Goal: Task Accomplishment & Management: Use online tool/utility

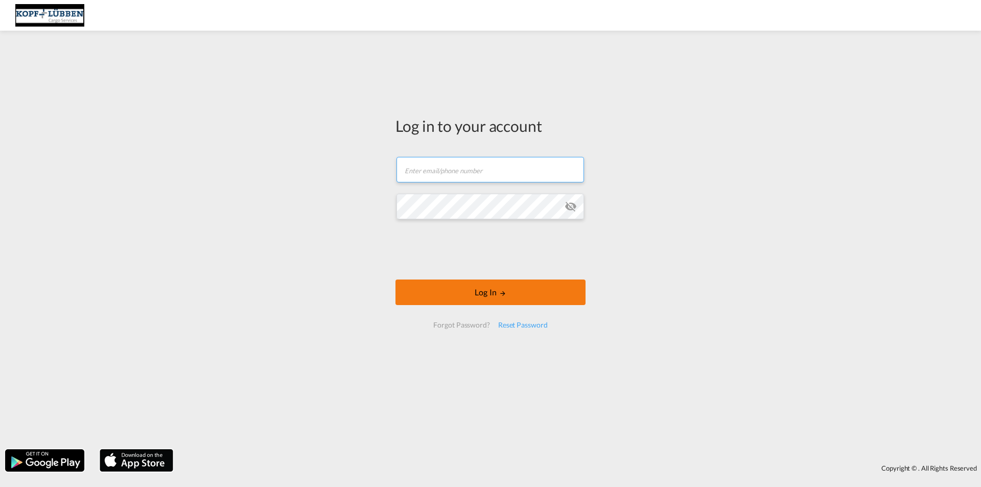
type input "[EMAIL_ADDRESS][PERSON_NAME][DOMAIN_NAME]"
click at [471, 294] on button "Log In" at bounding box center [490, 292] width 190 height 26
